Goal: Find specific page/section: Find specific page/section

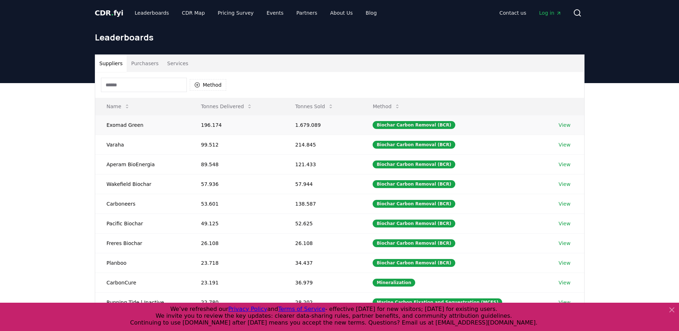
click at [563, 124] on link "View" at bounding box center [564, 124] width 12 height 7
